Goal: Task Accomplishment & Management: Complete application form

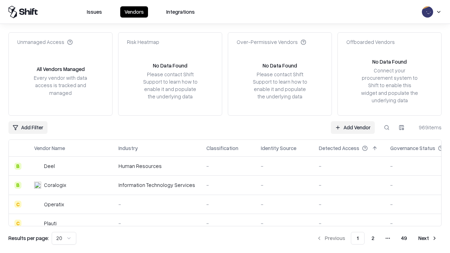
click at [353, 127] on link "Add Vendor" at bounding box center [353, 127] width 44 height 13
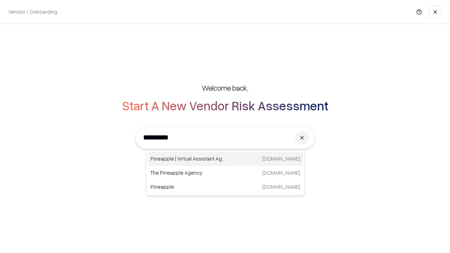
click at [225, 159] on div "Pineapple | Virtual Assistant Agency [DOMAIN_NAME]" at bounding box center [225, 159] width 155 height 14
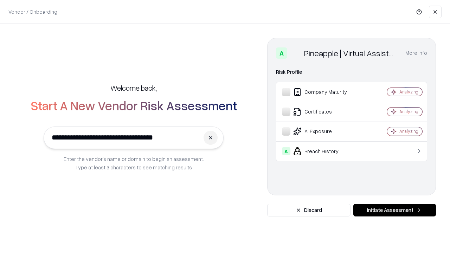
type input "**********"
click at [394, 210] on button "Initiate Assessment" at bounding box center [394, 210] width 83 height 13
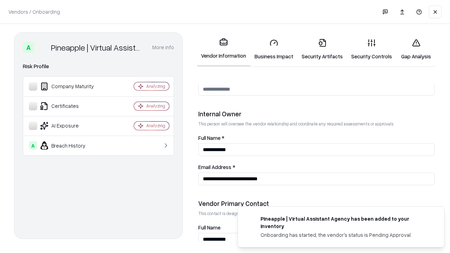
scroll to position [364, 0]
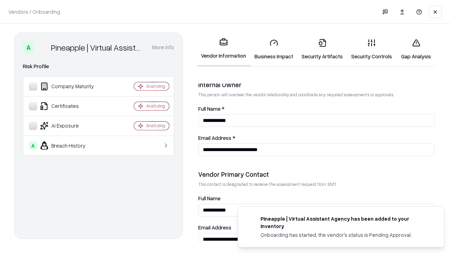
click at [322, 49] on link "Security Artifacts" at bounding box center [322, 49] width 50 height 33
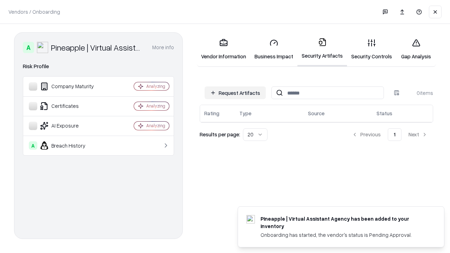
click at [235, 93] on button "Request Artifacts" at bounding box center [235, 92] width 61 height 13
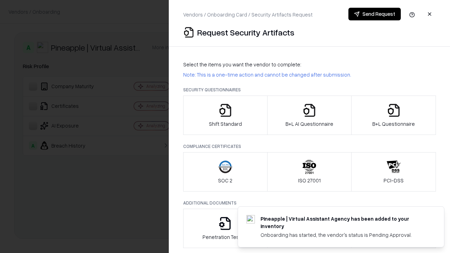
click at [393, 115] on icon "button" at bounding box center [394, 110] width 14 height 14
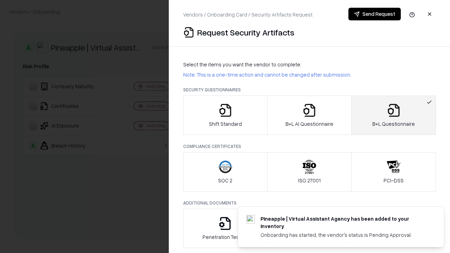
click at [309, 115] on icon "button" at bounding box center [309, 110] width 14 height 14
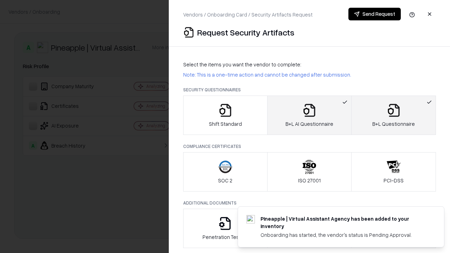
click at [374, 14] on button "Send Request" at bounding box center [374, 14] width 52 height 13
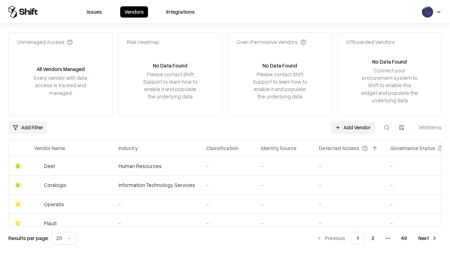
click at [387, 127] on button at bounding box center [386, 127] width 13 height 13
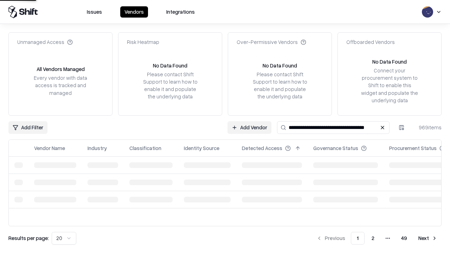
type input "**********"
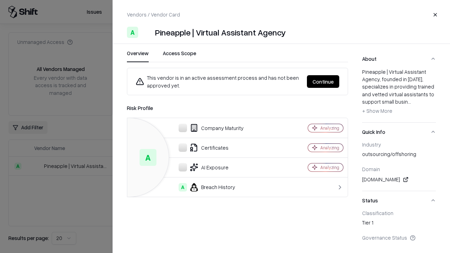
click at [323, 82] on button "Continue" at bounding box center [323, 81] width 32 height 13
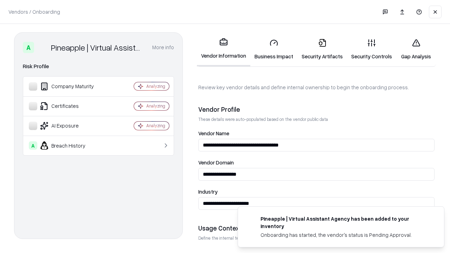
click at [322, 49] on link "Security Artifacts" at bounding box center [322, 49] width 50 height 33
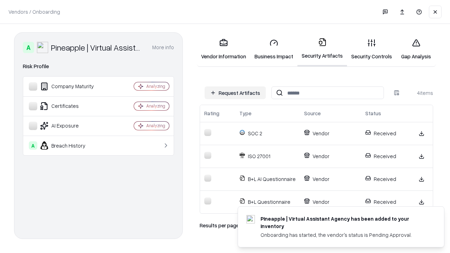
click at [416, 49] on link "Gap Analysis" at bounding box center [416, 49] width 40 height 33
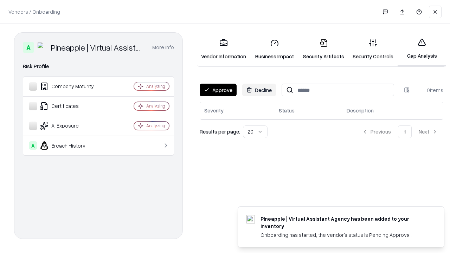
click at [218, 90] on button "Approve" at bounding box center [218, 90] width 37 height 13
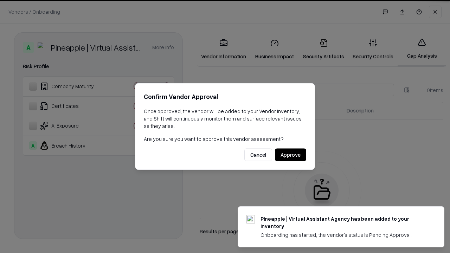
click at [290, 155] on button "Approve" at bounding box center [290, 155] width 31 height 13
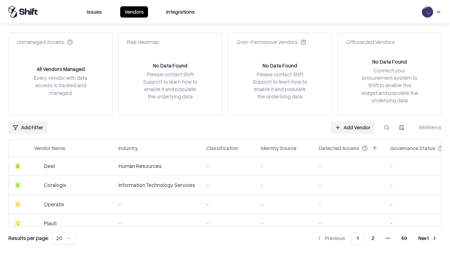
type input "**********"
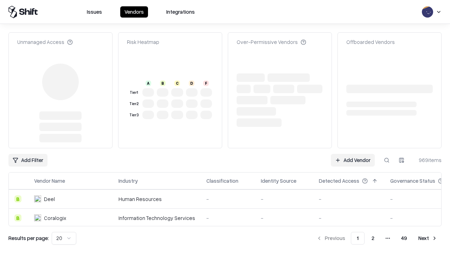
click at [353, 154] on link "Add Vendor" at bounding box center [353, 160] width 44 height 13
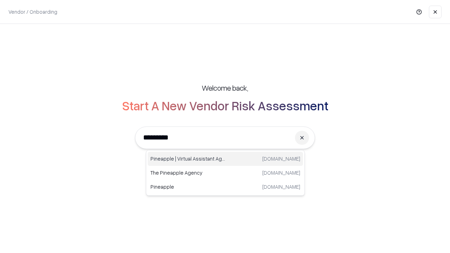
click at [225, 159] on div "Pineapple | Virtual Assistant Agency [DOMAIN_NAME]" at bounding box center [225, 159] width 155 height 14
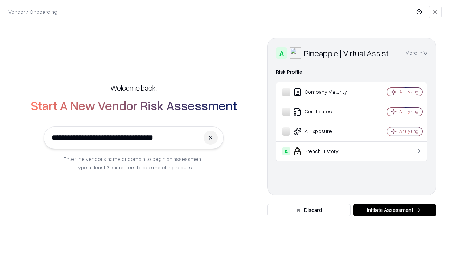
type input "**********"
click at [394, 210] on button "Initiate Assessment" at bounding box center [394, 210] width 83 height 13
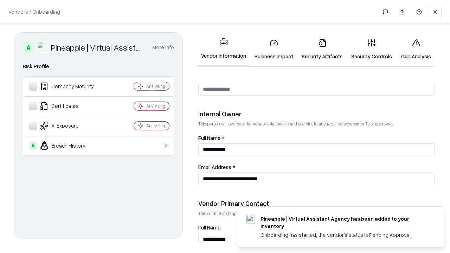
scroll to position [364, 0]
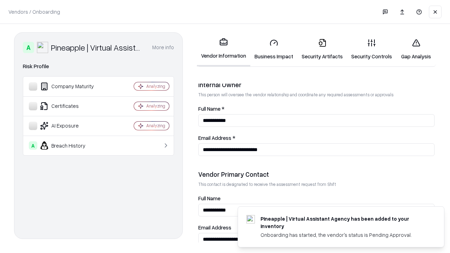
click at [416, 49] on link "Gap Analysis" at bounding box center [416, 49] width 40 height 33
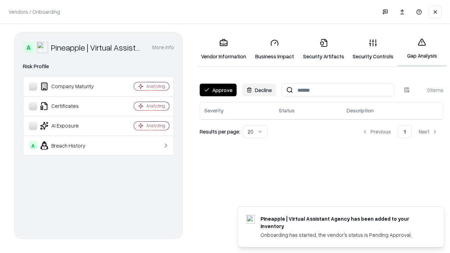
click at [218, 90] on button "Approve" at bounding box center [218, 90] width 37 height 13
